Goal: Task Accomplishment & Management: Use online tool/utility

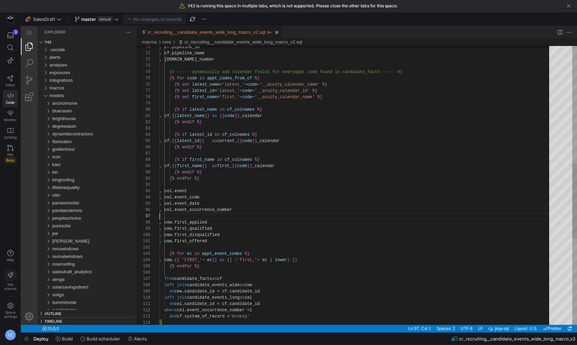
scroll to position [37, 0]
click at [241, 215] on div ", cf.pipeline_id , cf.pipeline_name , [DOMAIN_NAME]_number {# ----- dynamically…" at bounding box center [357, 126] width 395 height 1031
type textarea ", cf.pipeline_name , [DOMAIN_NAME]_number {# ----- dynamically add calendar fie…"
click at [407, 78] on div ", cf.pipeline_id , cf.pipeline_name , [DOMAIN_NAME]_number {# ----- dynamically…" at bounding box center [357, 126] width 395 height 1031
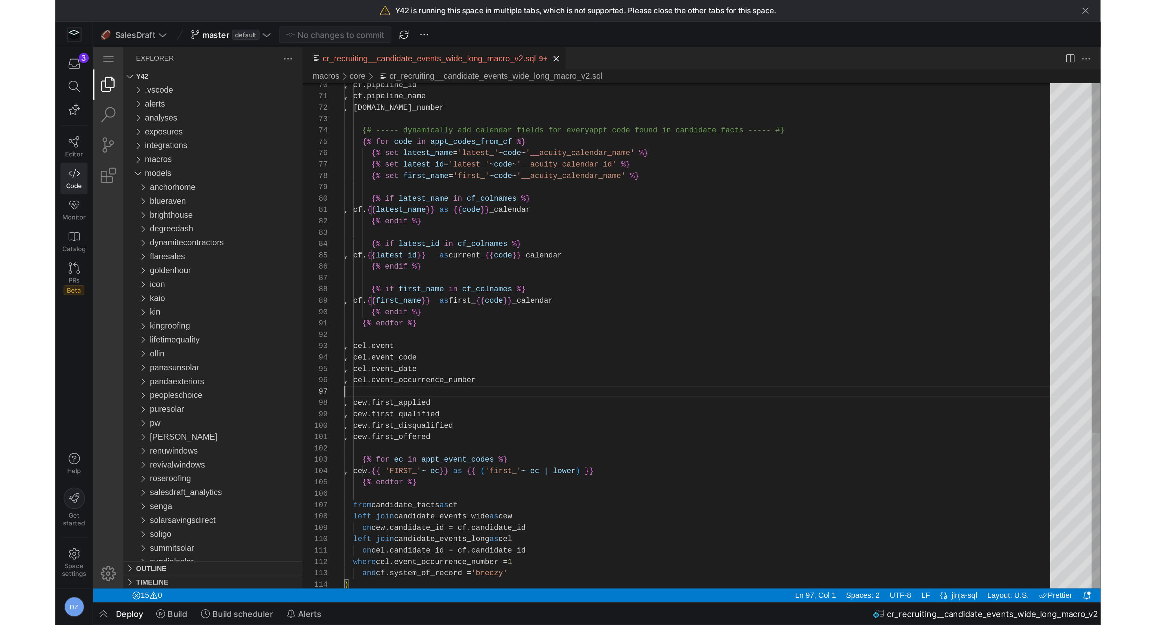
scroll to position [25, 100]
